Goal: Book appointment/travel/reservation

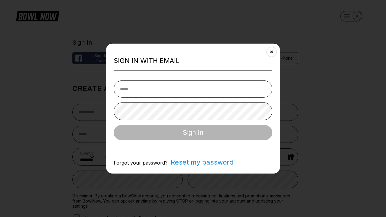
select select "**"
type input "**********"
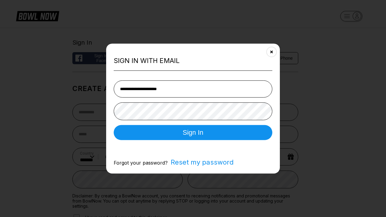
click at [193, 133] on button "Sign In" at bounding box center [193, 132] width 159 height 15
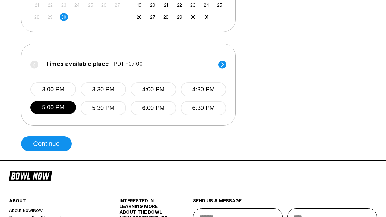
click at [48, 144] on button "Continue" at bounding box center [46, 143] width 51 height 15
